Goal: Find specific page/section: Find specific page/section

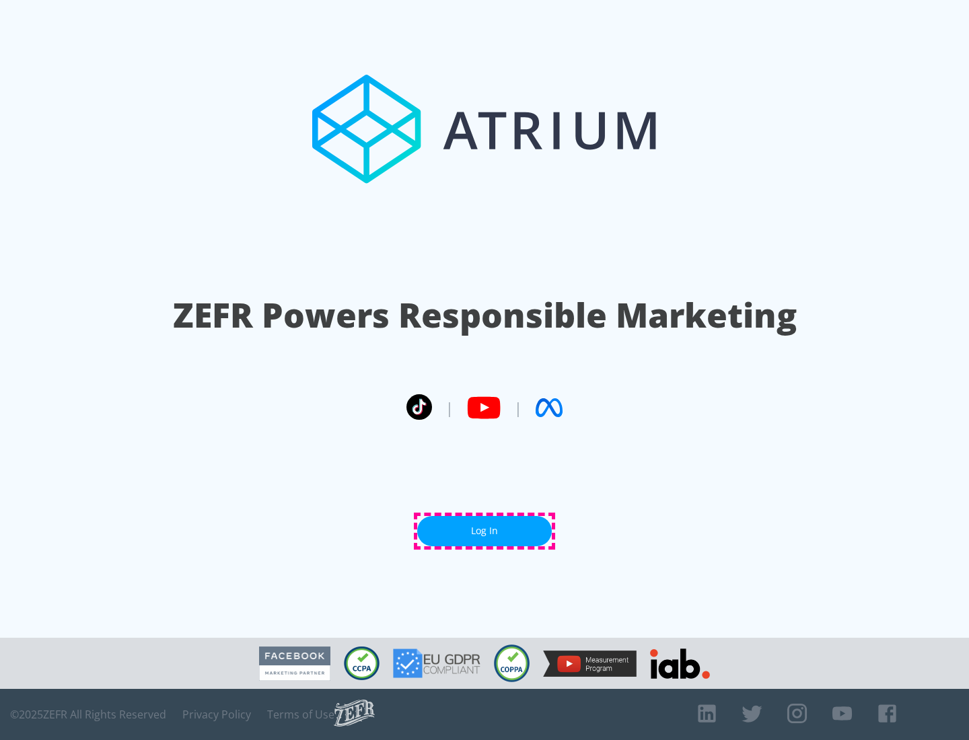
click at [484, 531] on link "Log In" at bounding box center [484, 531] width 135 height 30
